Goal: Task Accomplishment & Management: Manage account settings

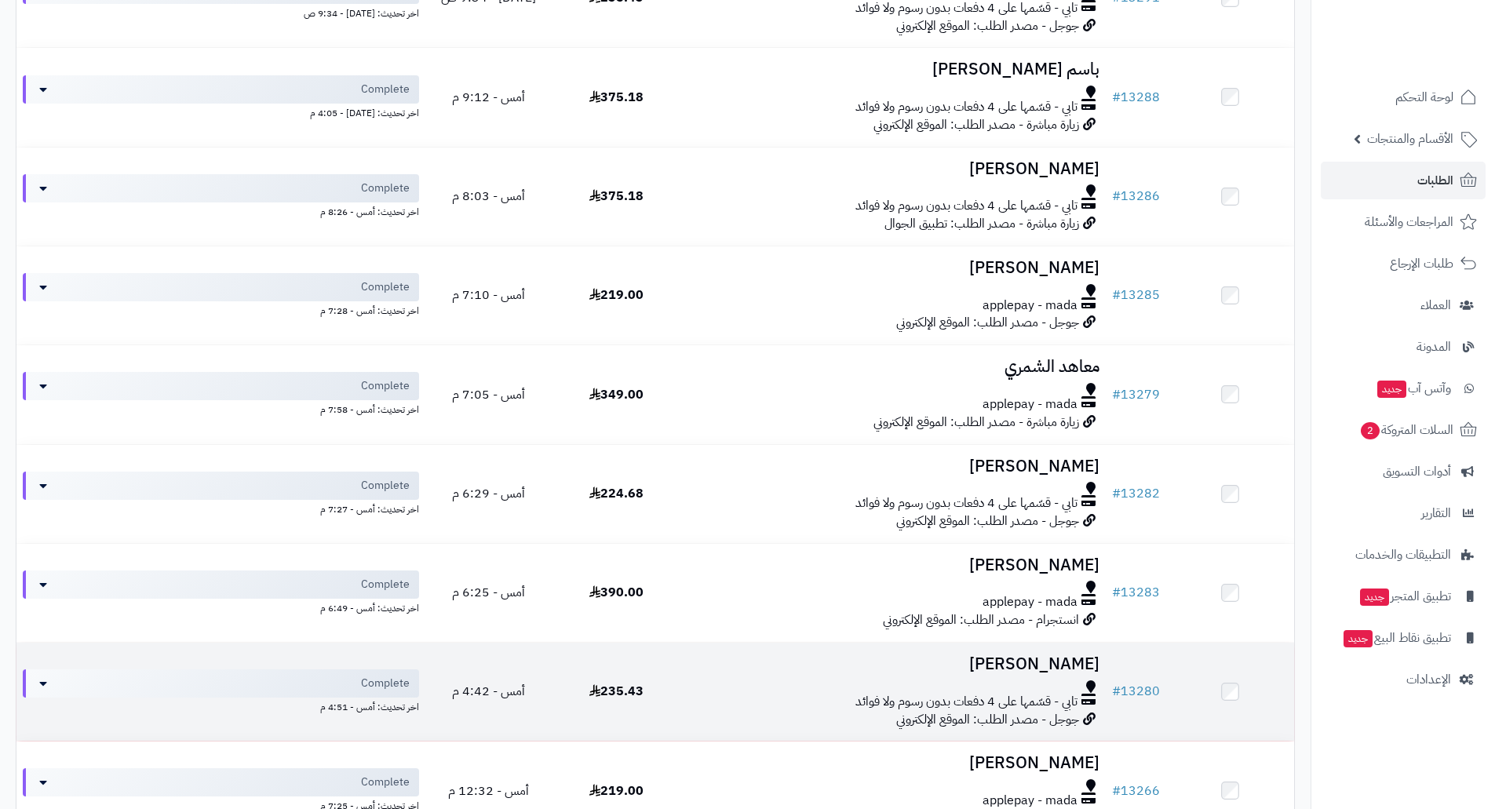
scroll to position [392, 0]
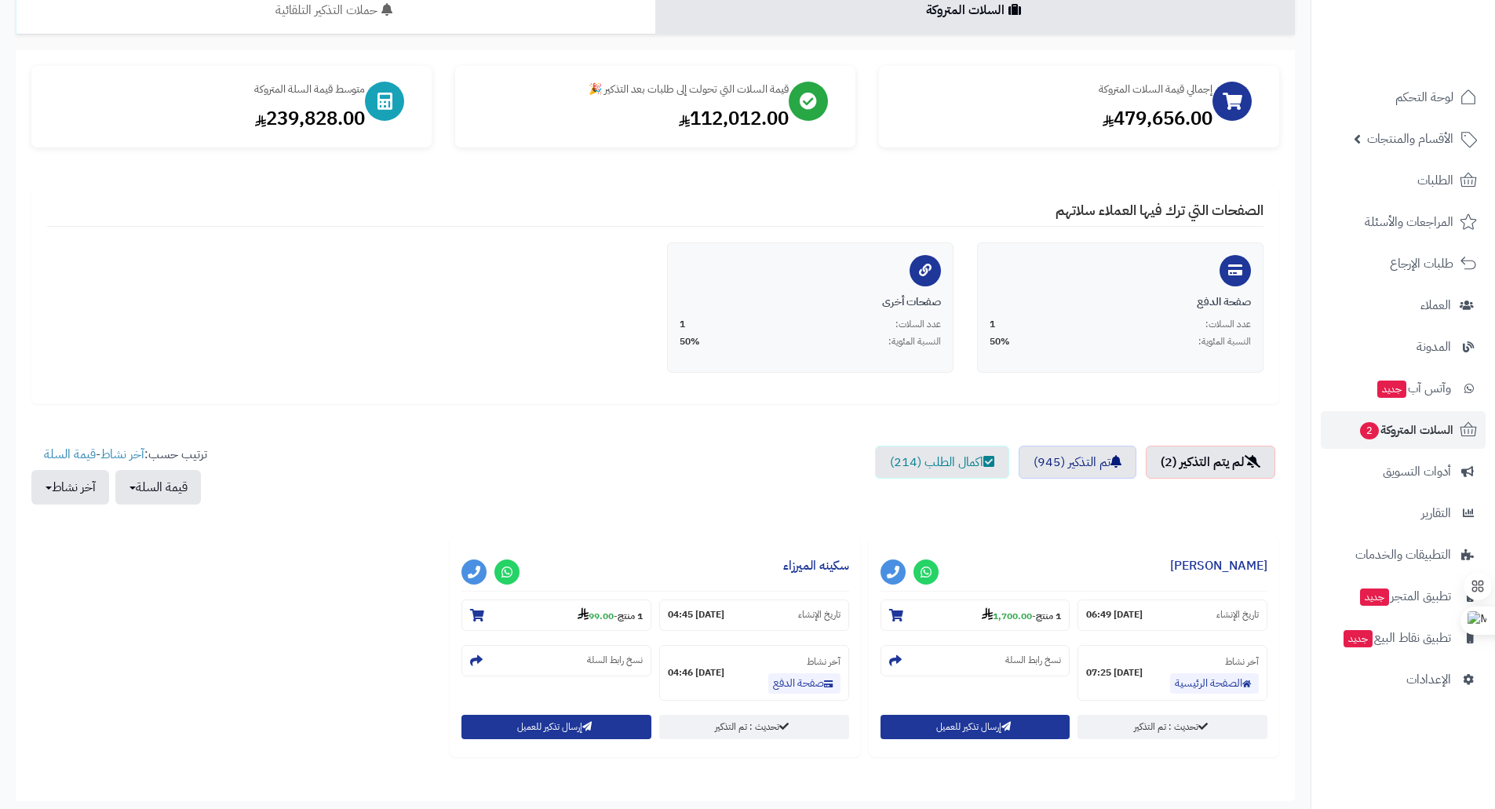
scroll to position [157, 0]
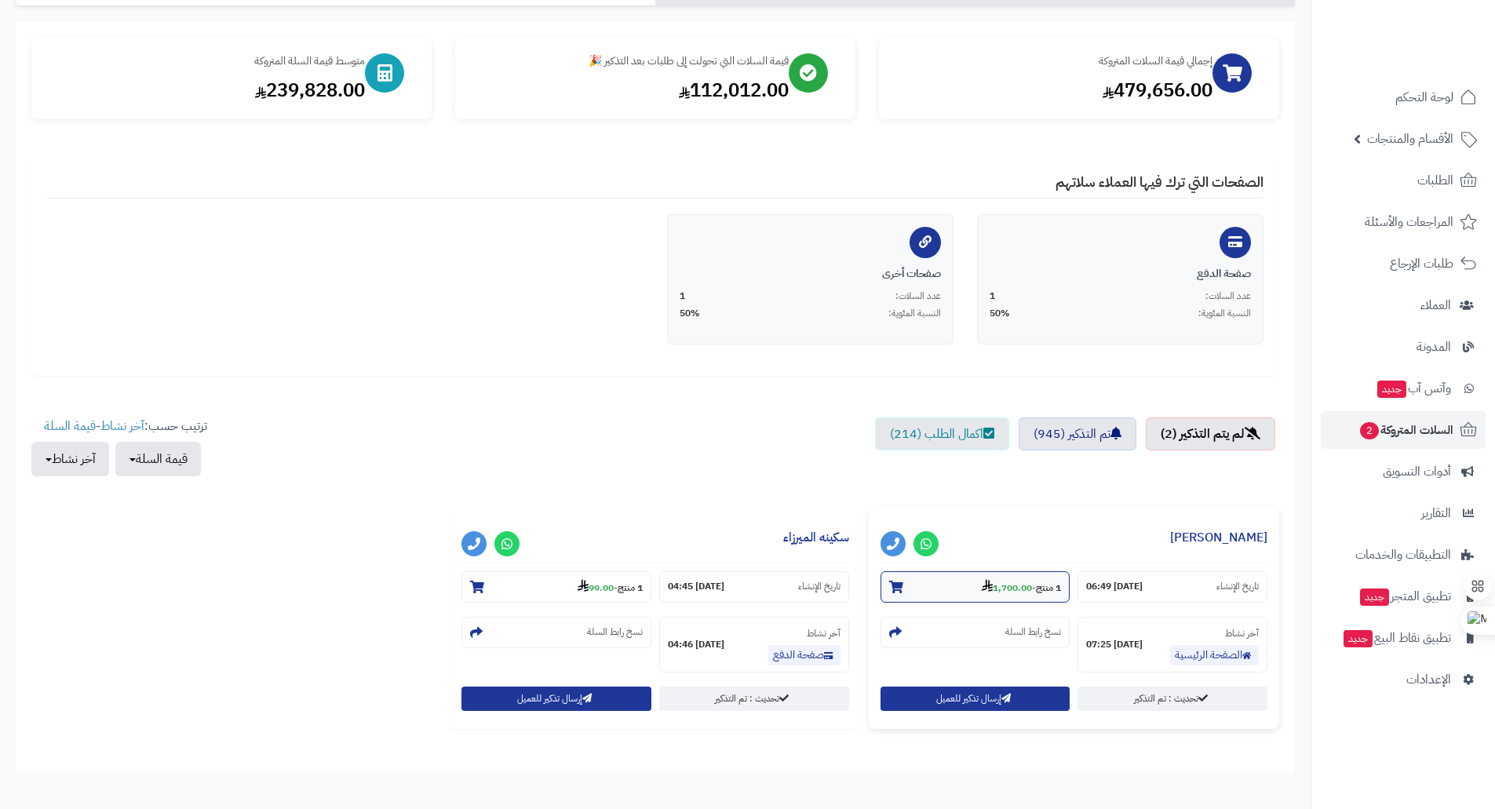
click at [1017, 590] on strong "1,700.00" at bounding box center [1007, 588] width 50 height 14
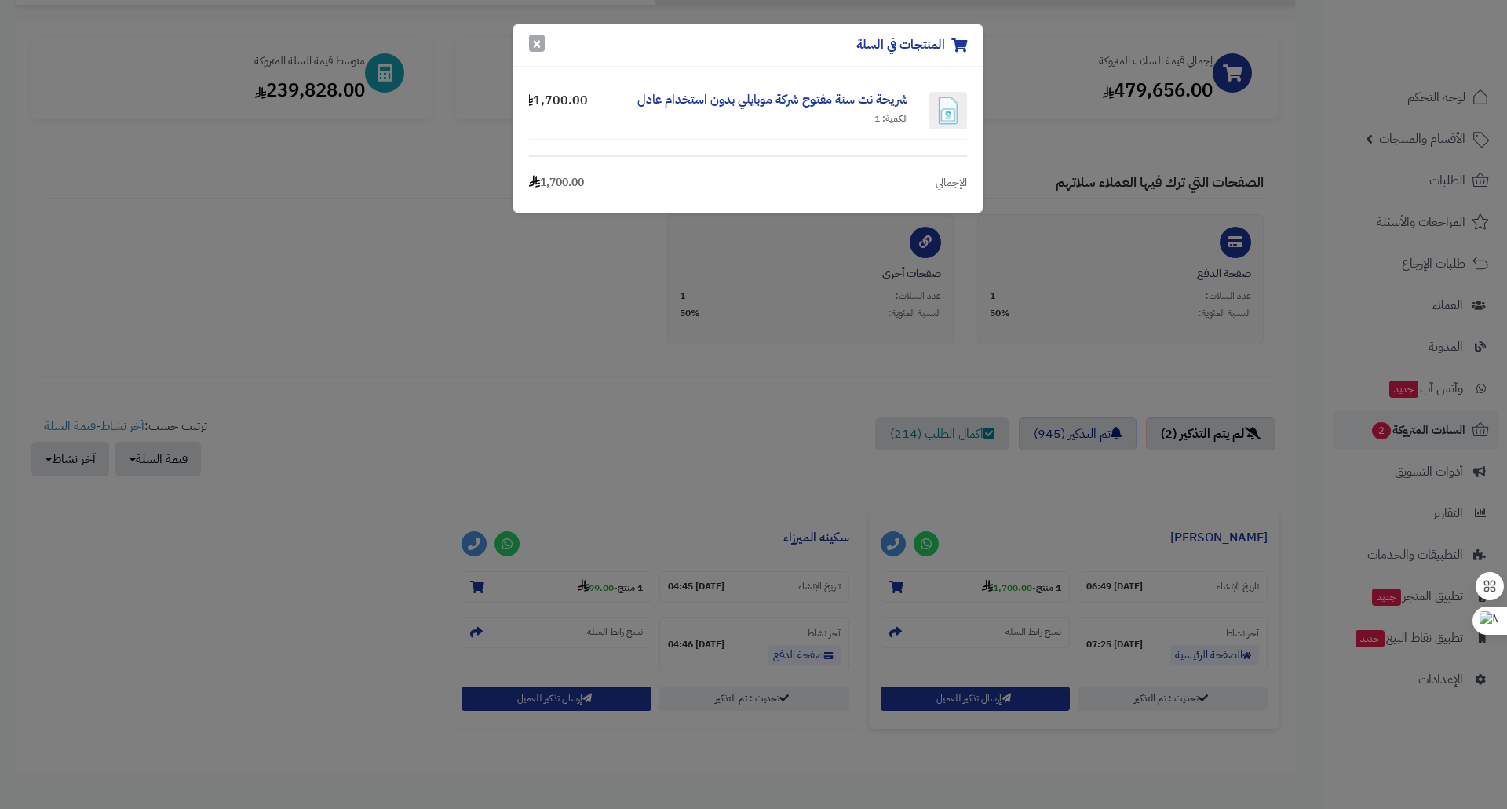
click at [538, 50] on button "×" at bounding box center [537, 43] width 16 height 17
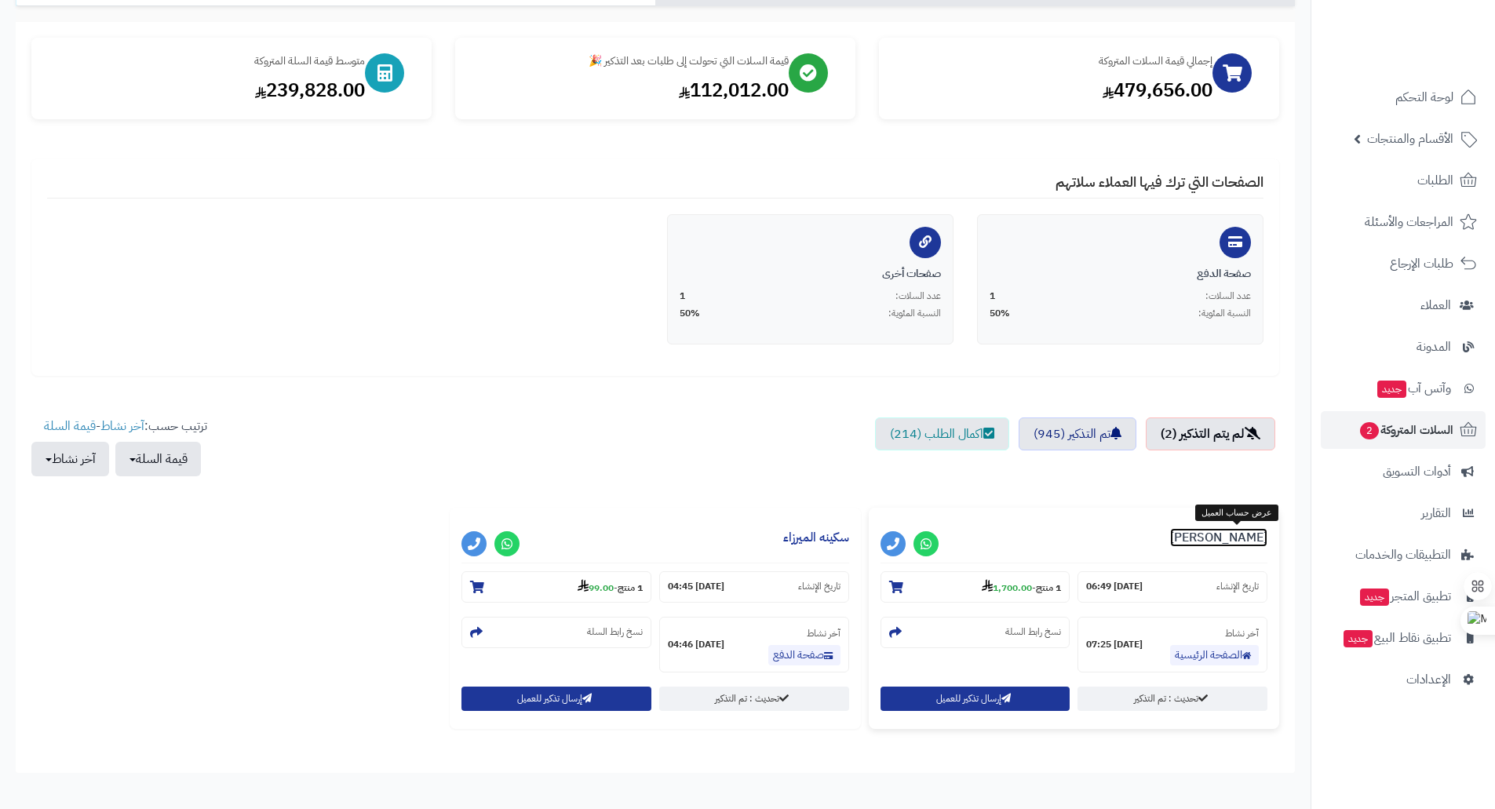
click at [1250, 535] on link "[PERSON_NAME]" at bounding box center [1218, 537] width 97 height 19
click at [1416, 99] on span "لوحة التحكم" at bounding box center [1424, 97] width 57 height 22
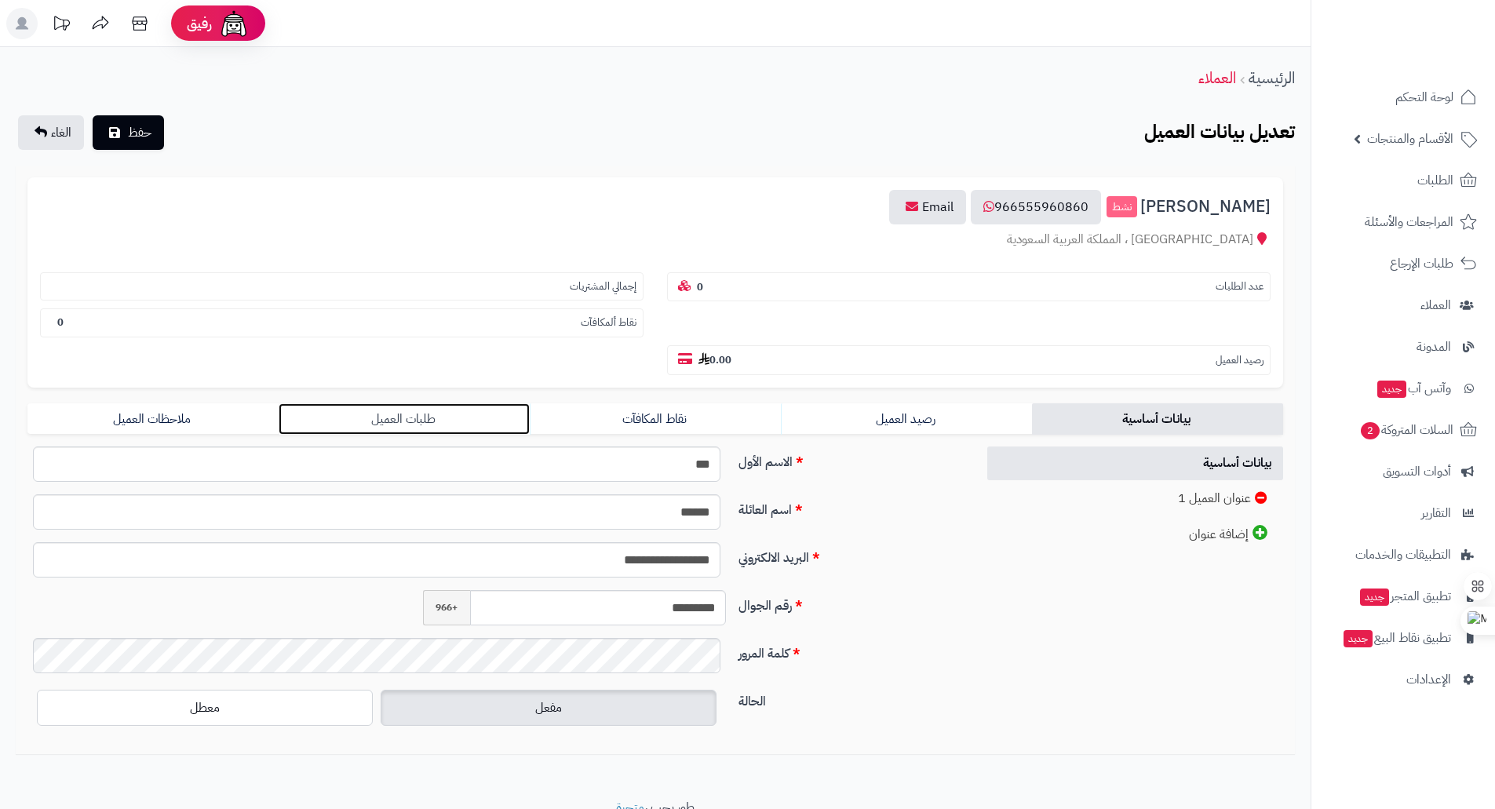
click at [381, 419] on link "طلبات العميل" at bounding box center [404, 418] width 251 height 31
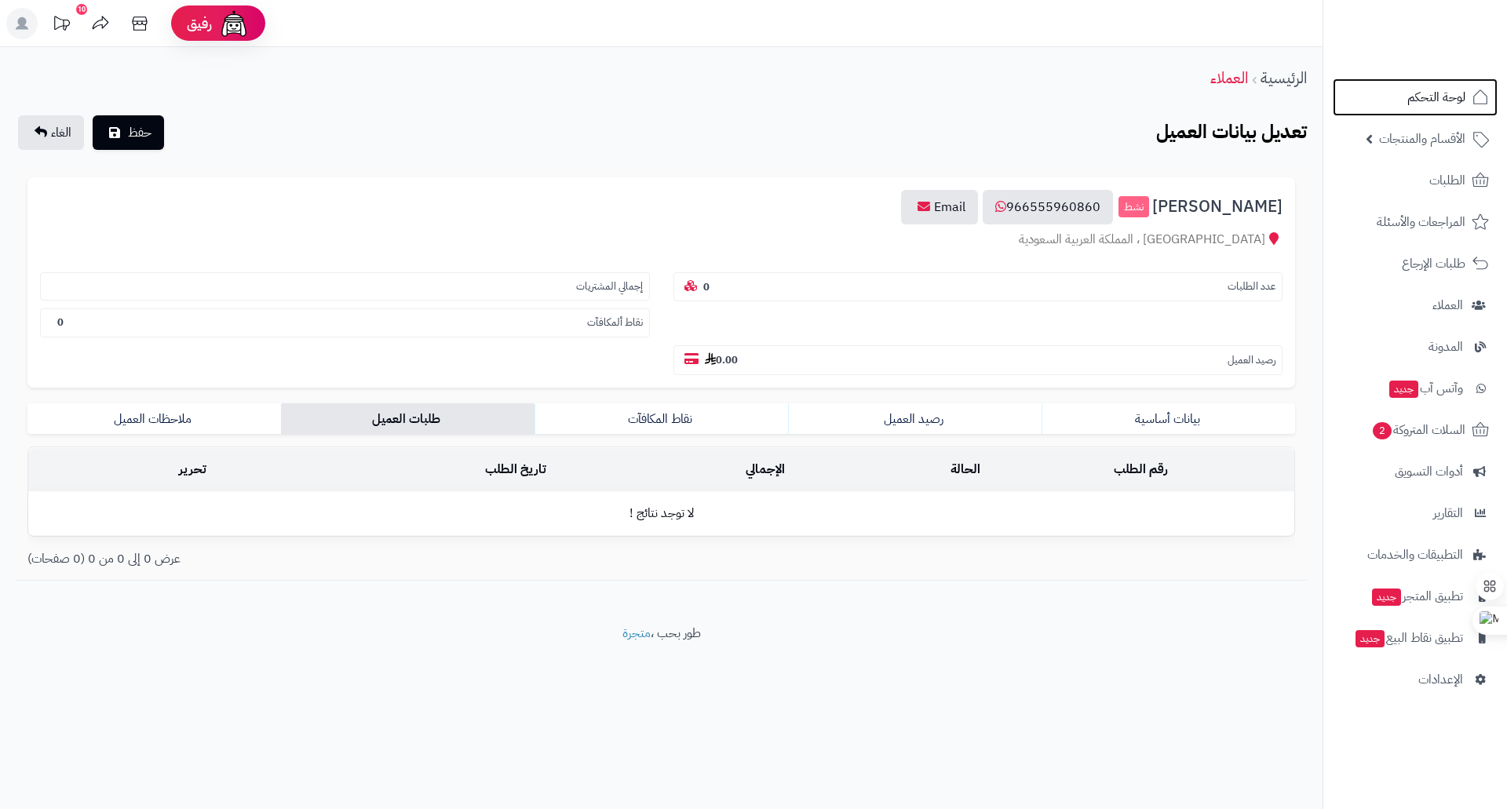
drag, startPoint x: 1447, startPoint y: 104, endPoint x: 1427, endPoint y: 42, distance: 64.5
click at [1447, 104] on span "لوحة التحكم" at bounding box center [1436, 97] width 58 height 22
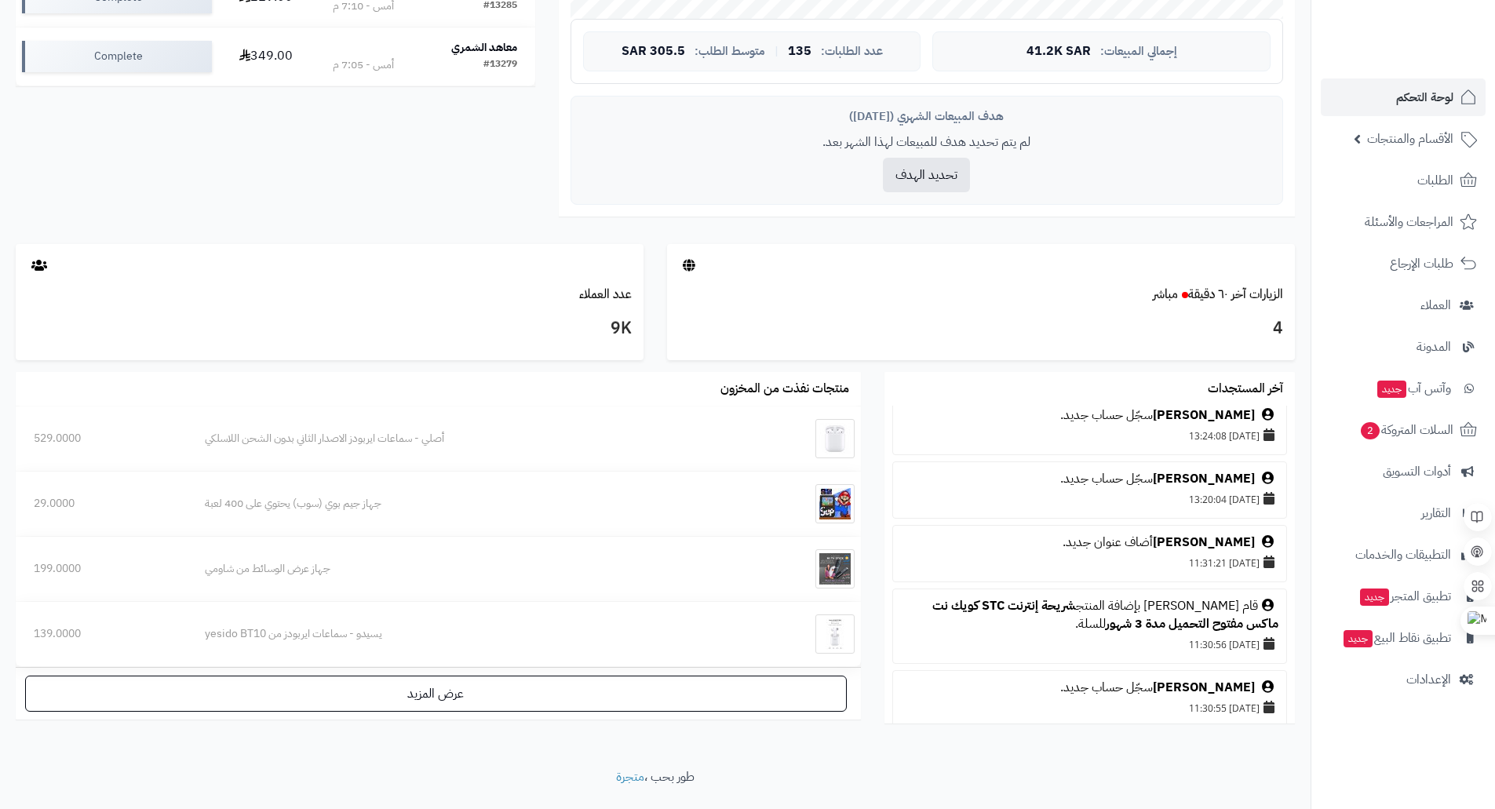
scroll to position [753, 0]
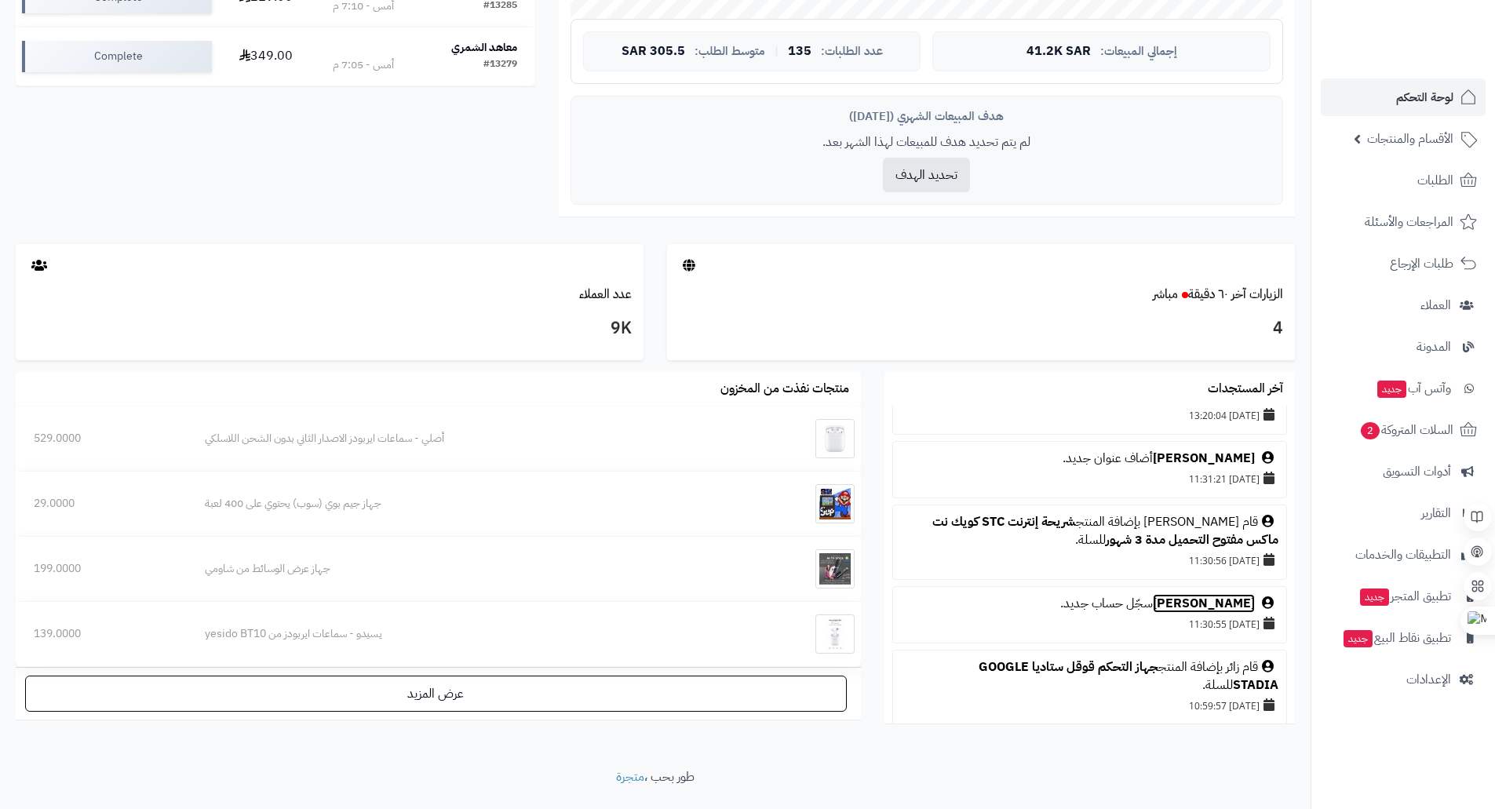
click at [1164, 607] on link "[PERSON_NAME]" at bounding box center [1204, 603] width 102 height 19
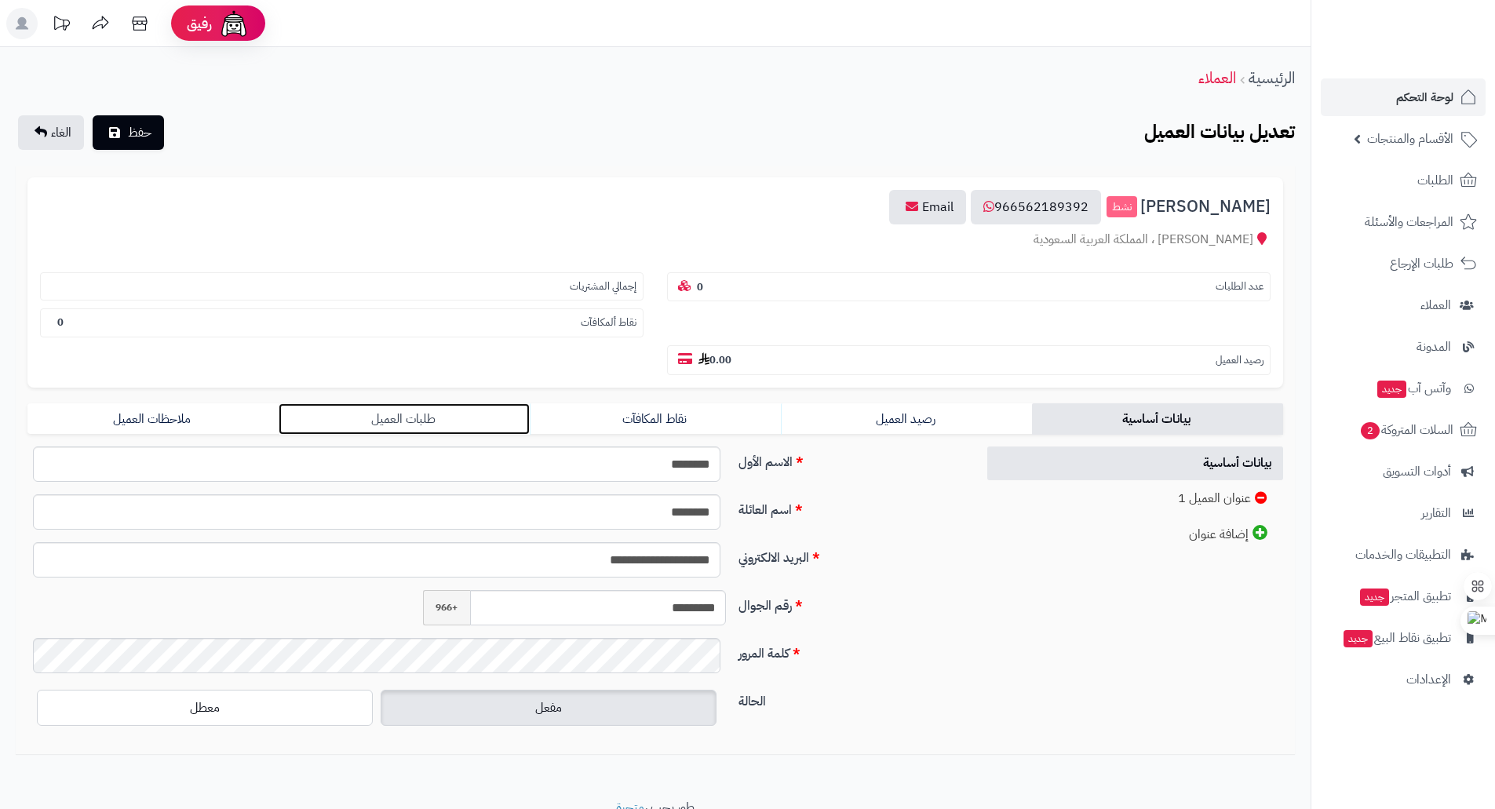
click at [439, 426] on link "طلبات العميل" at bounding box center [404, 418] width 251 height 31
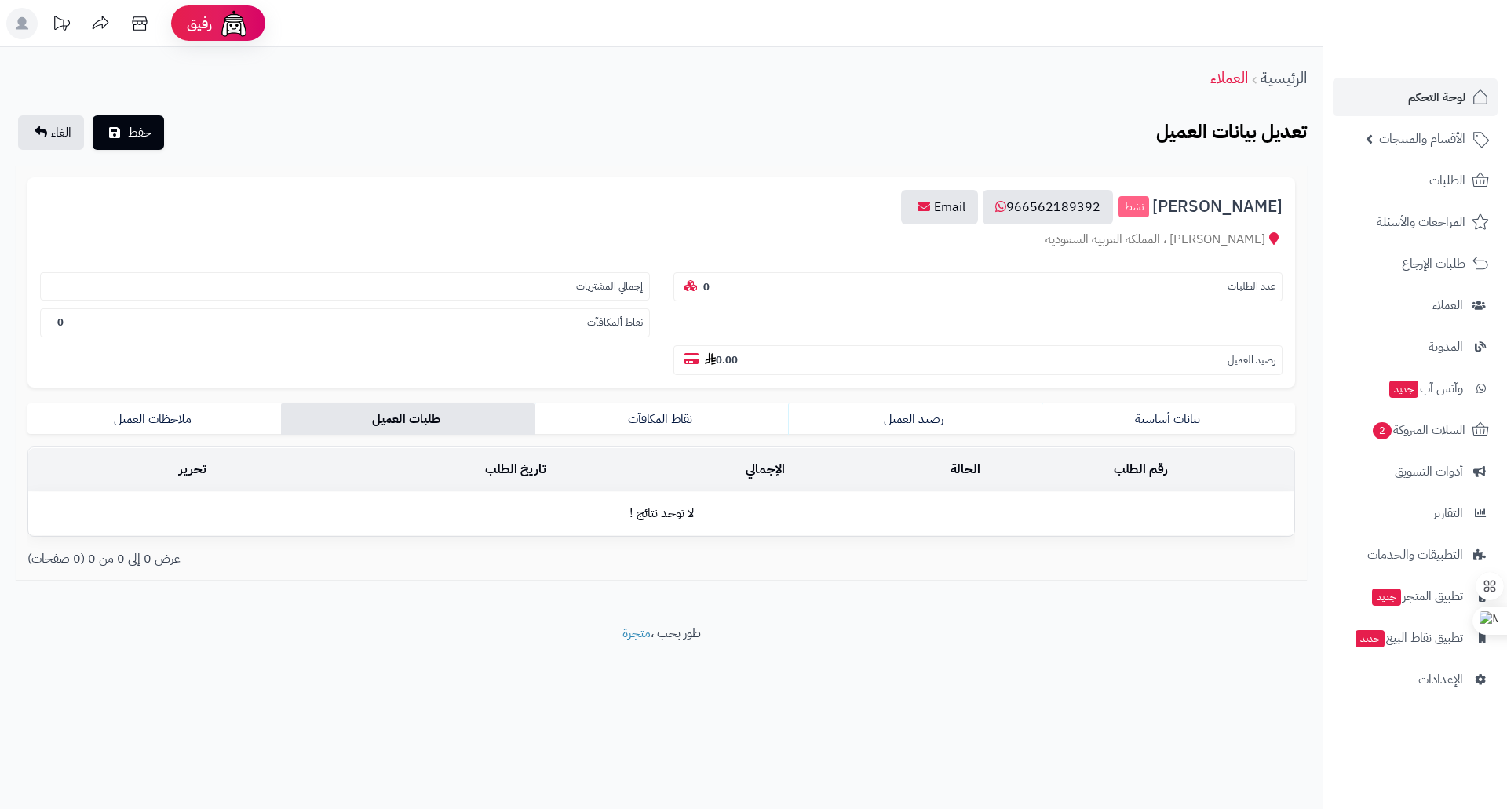
click at [181, 473] on td "تحرير" at bounding box center [120, 469] width 184 height 43
click at [166, 410] on link "ملاحظات العميل" at bounding box center [153, 418] width 253 height 31
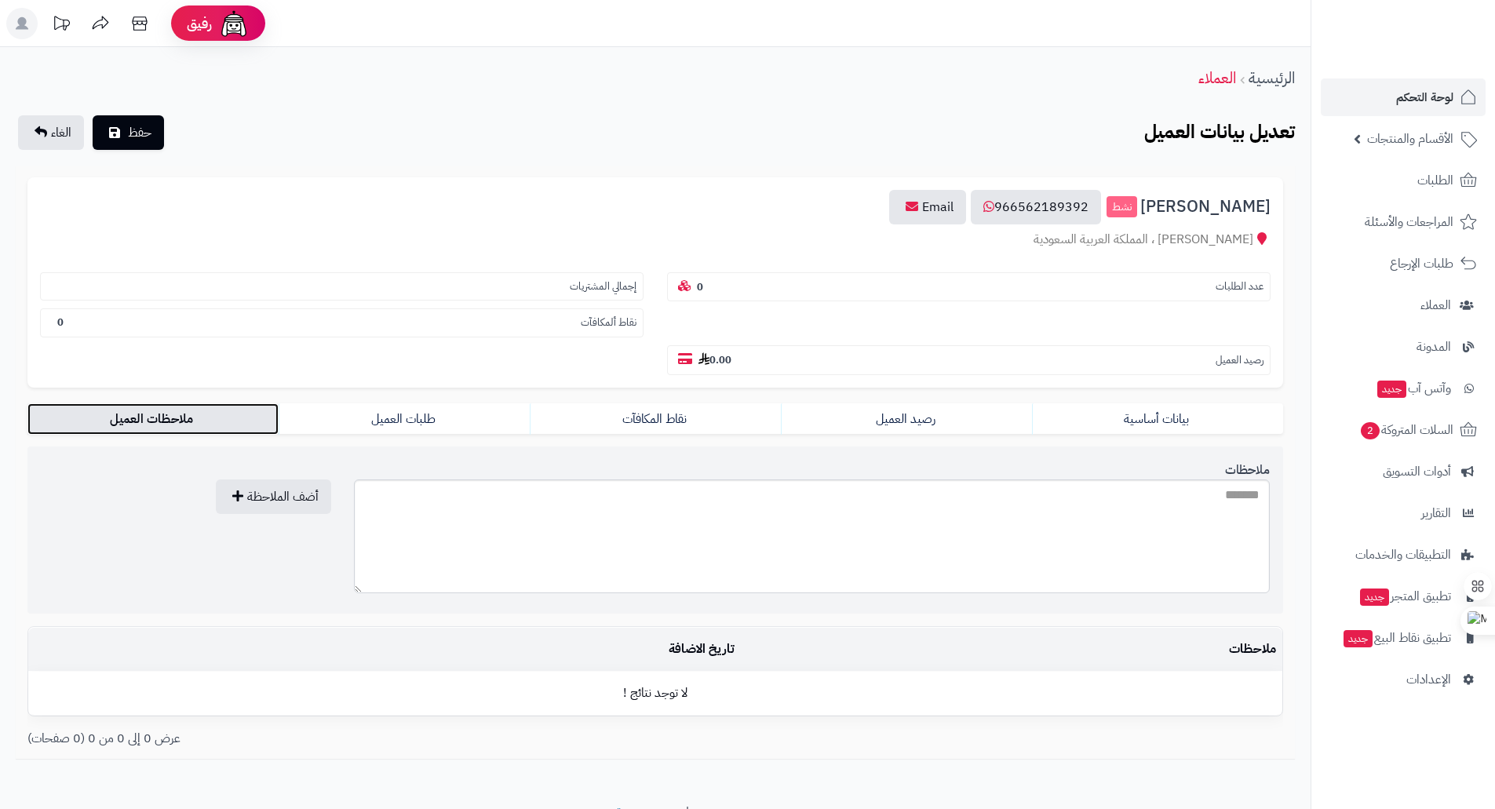
drag, startPoint x: 359, startPoint y: 508, endPoint x: 371, endPoint y: 587, distance: 79.5
click at [371, 587] on textarea "ملاحظات" at bounding box center [812, 536] width 916 height 114
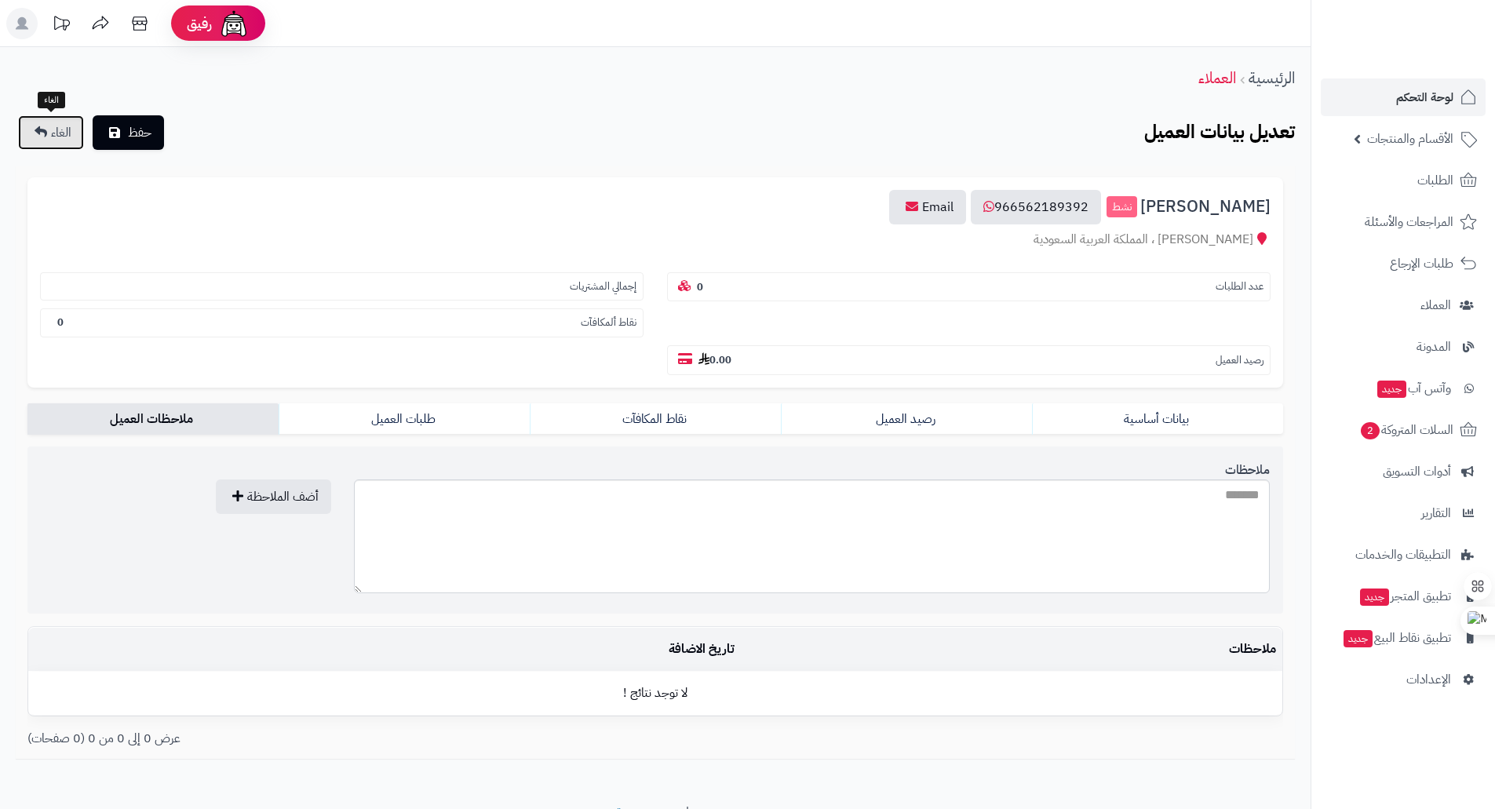
click at [56, 137] on span "الغاء" at bounding box center [61, 132] width 20 height 19
